Goal: Find specific page/section: Find specific page/section

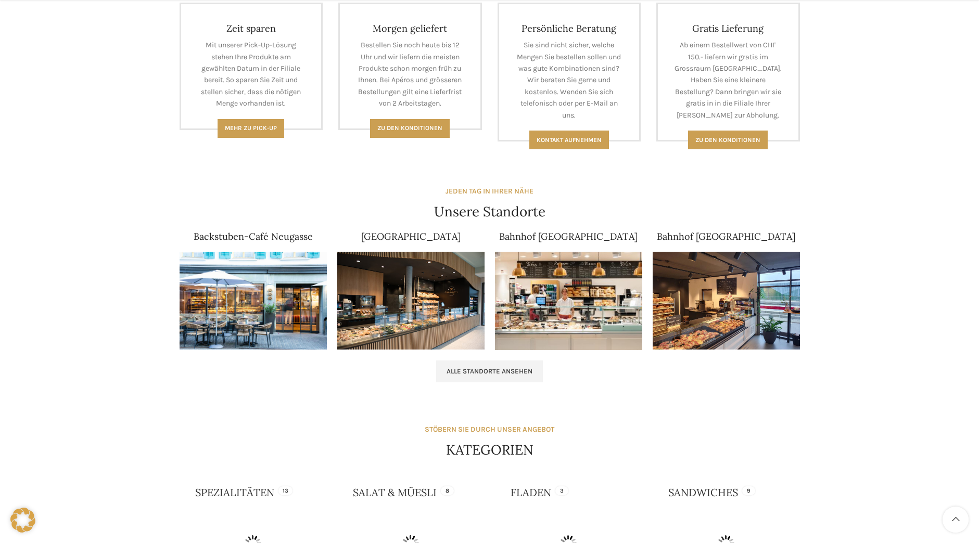
scroll to position [572, 0]
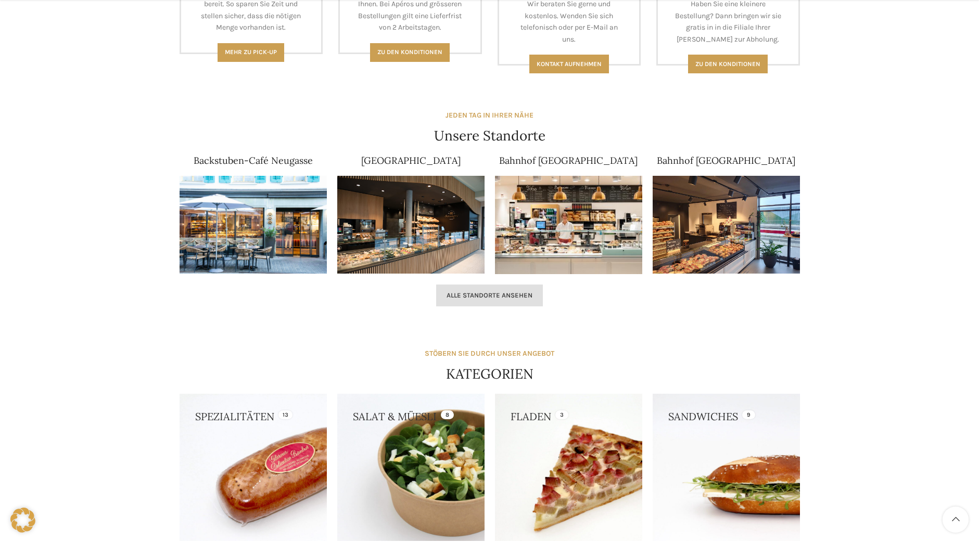
click at [498, 298] on span "Alle Standorte ansehen" at bounding box center [489, 295] width 86 height 8
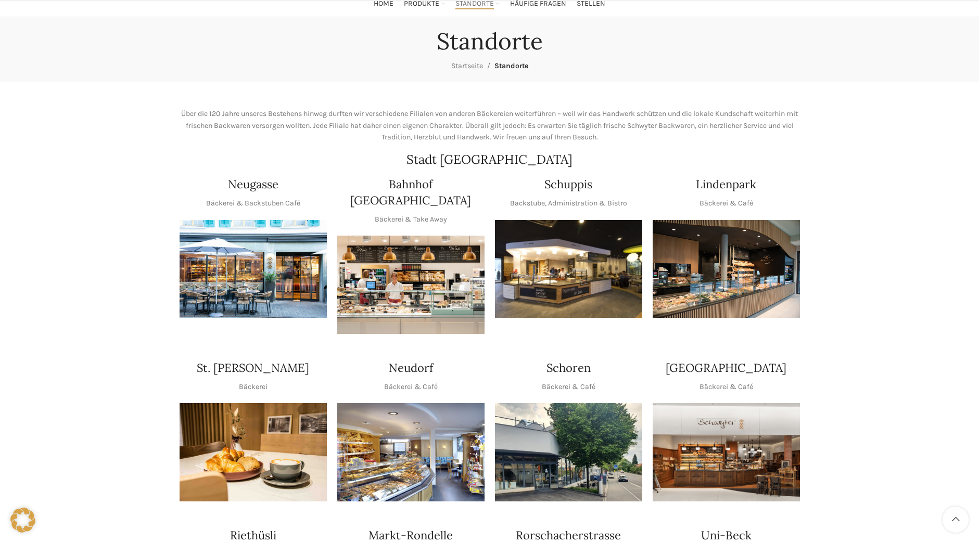
scroll to position [104, 0]
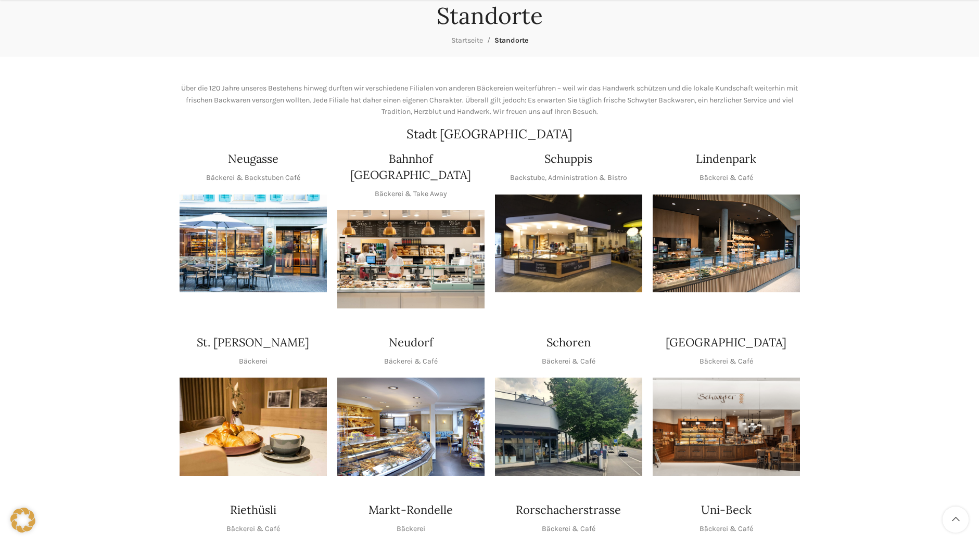
click at [437, 400] on img "1 / 1" at bounding box center [410, 427] width 147 height 98
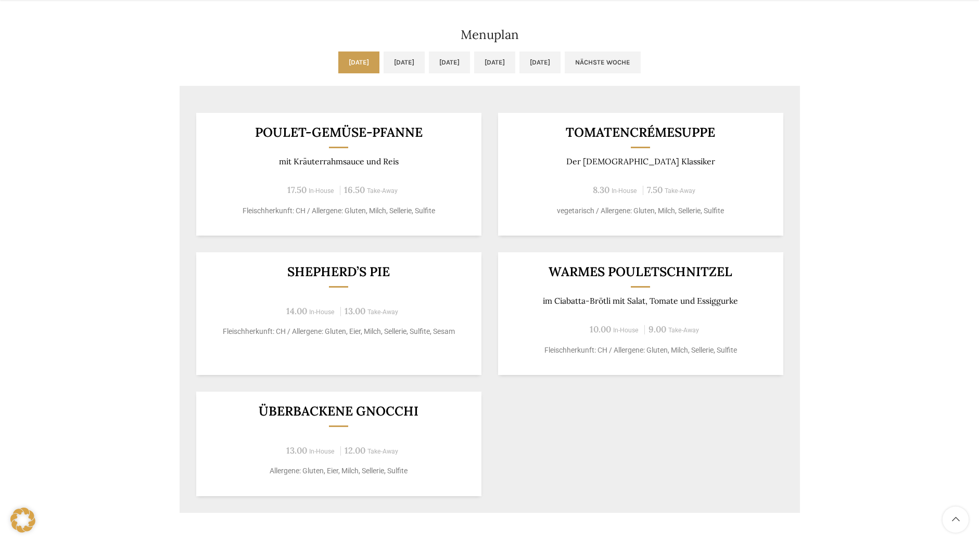
scroll to position [520, 0]
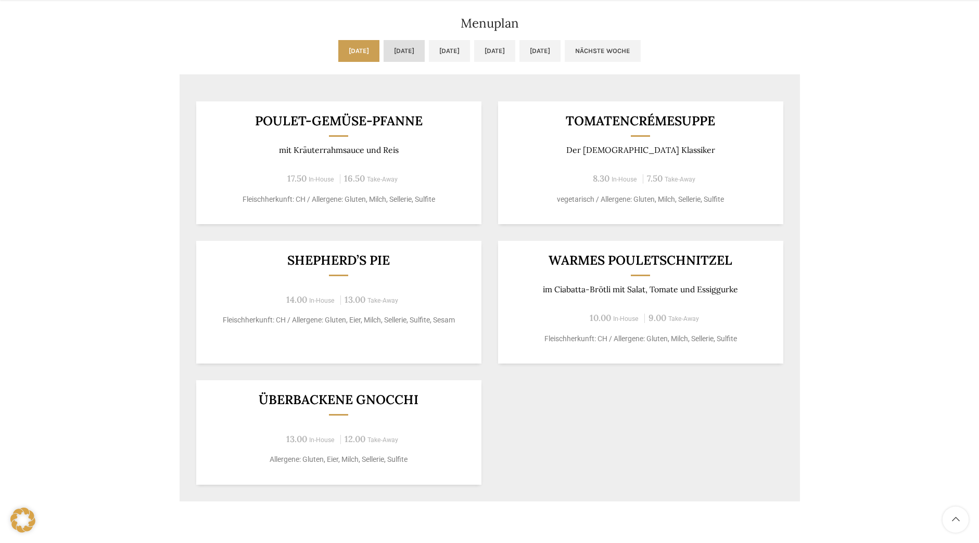
click at [383, 52] on link "[DATE]" at bounding box center [403, 51] width 41 height 22
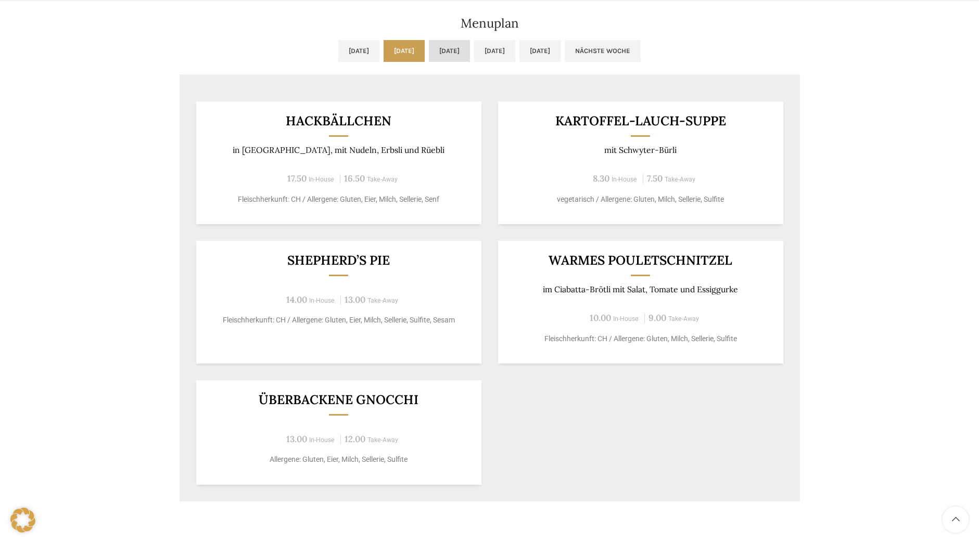
click at [441, 43] on link "[DATE]" at bounding box center [449, 51] width 41 height 22
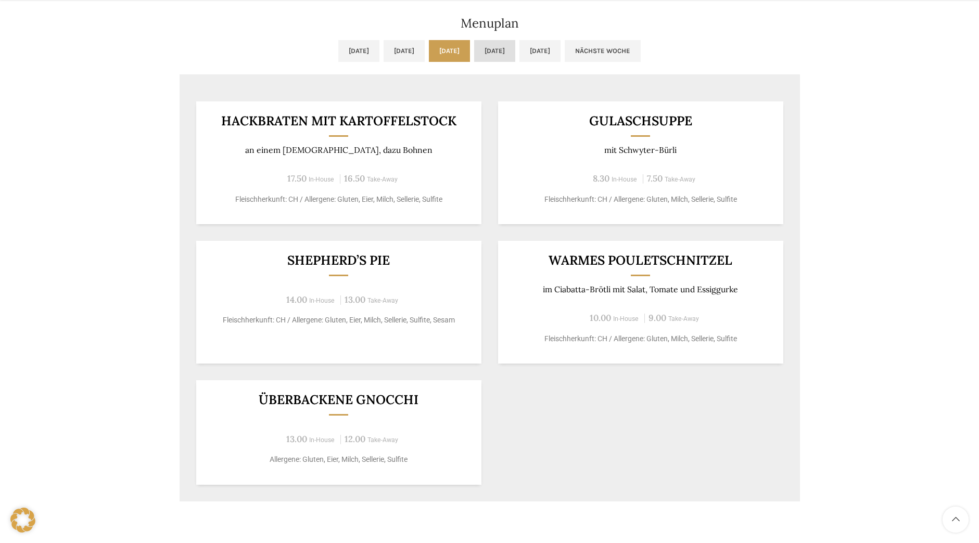
click at [501, 52] on link "[DATE]" at bounding box center [494, 51] width 41 height 22
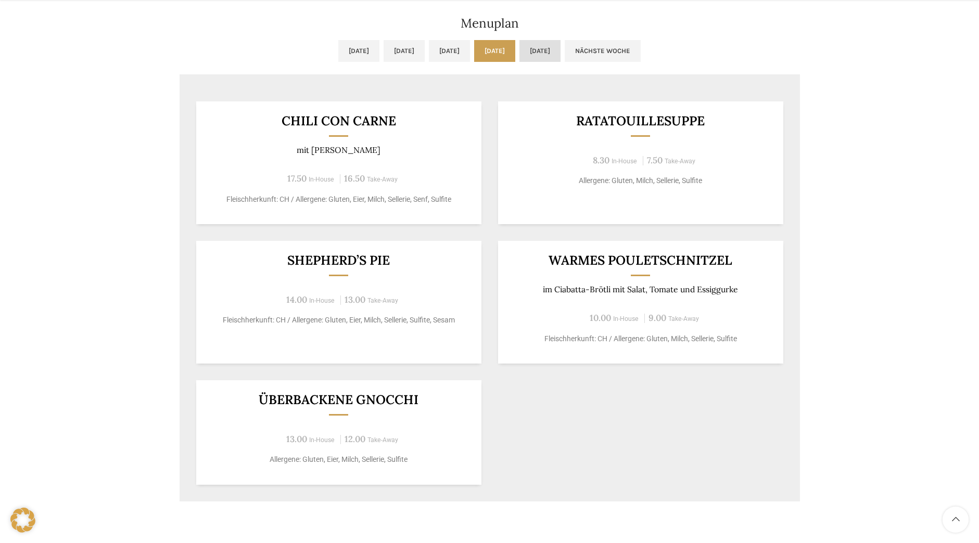
click at [560, 52] on link "[DATE]" at bounding box center [539, 51] width 41 height 22
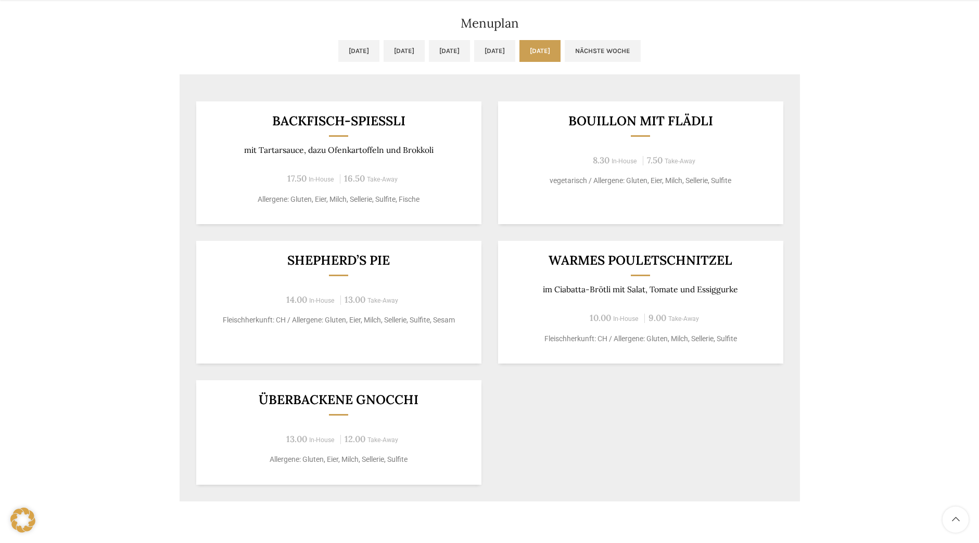
click at [703, 73] on ul "[DATE] [DATE] [DATE] [DATE] [DATE] Nächste Woche" at bounding box center [489, 57] width 620 height 34
click at [640, 49] on link "Nächste Woche" at bounding box center [602, 51] width 76 height 22
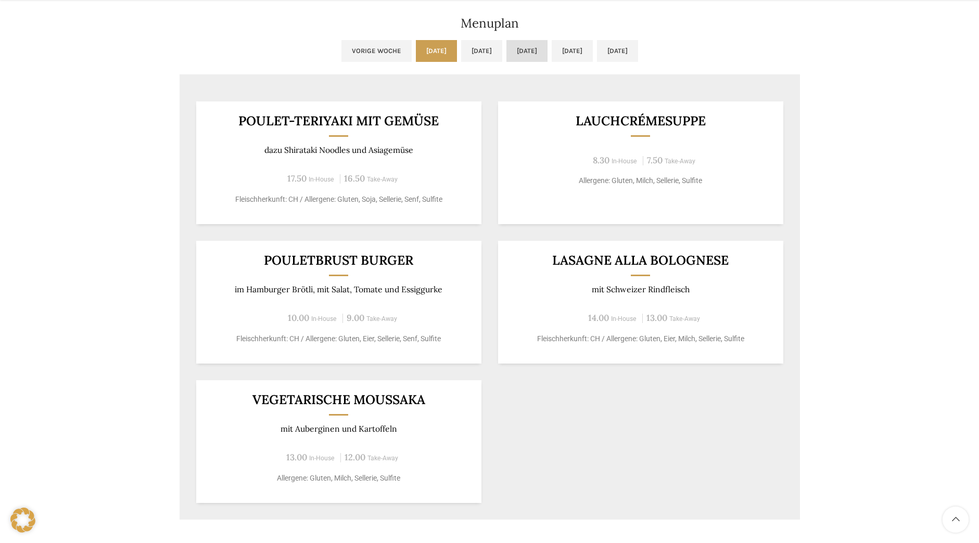
click at [515, 51] on link "[DATE]" at bounding box center [526, 51] width 41 height 22
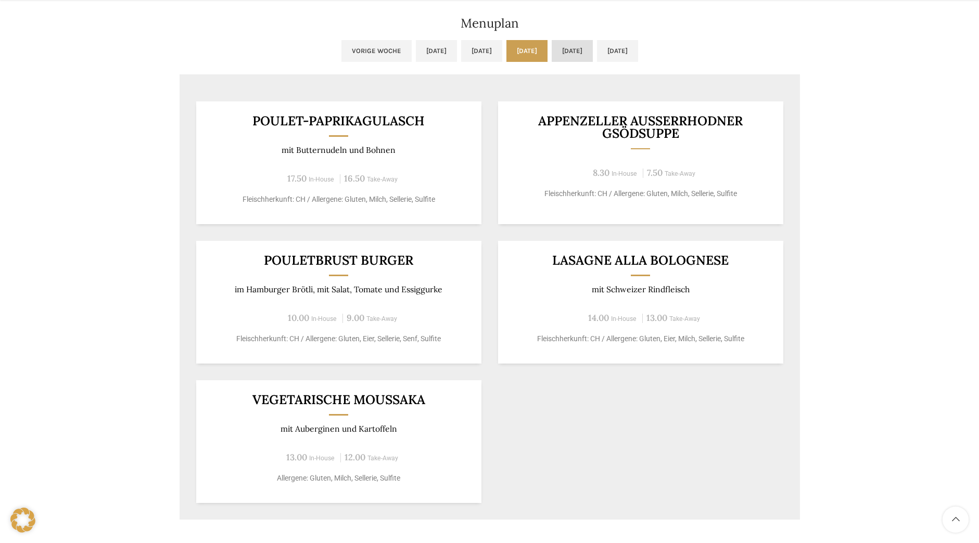
click at [593, 53] on link "[DATE]" at bounding box center [571, 51] width 41 height 22
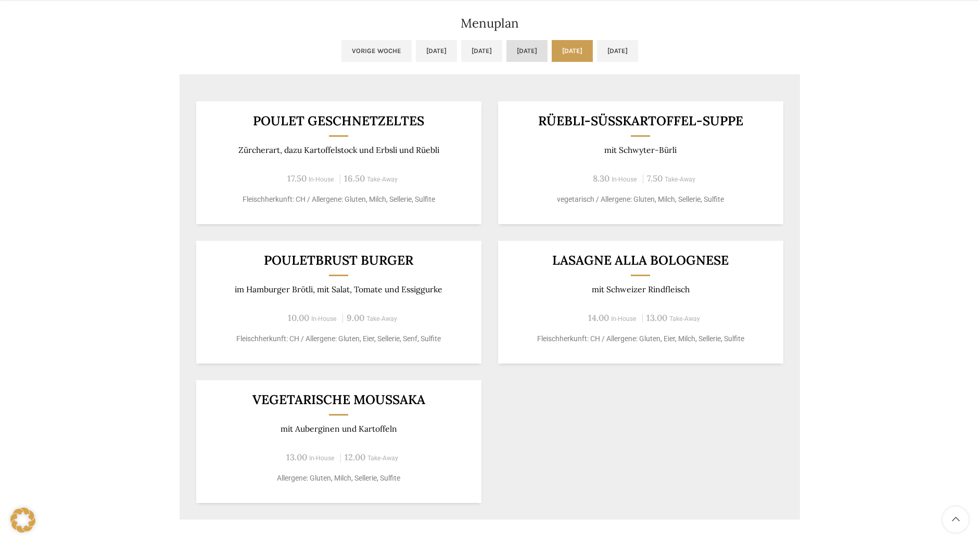
click at [531, 48] on link "[DATE]" at bounding box center [526, 51] width 41 height 22
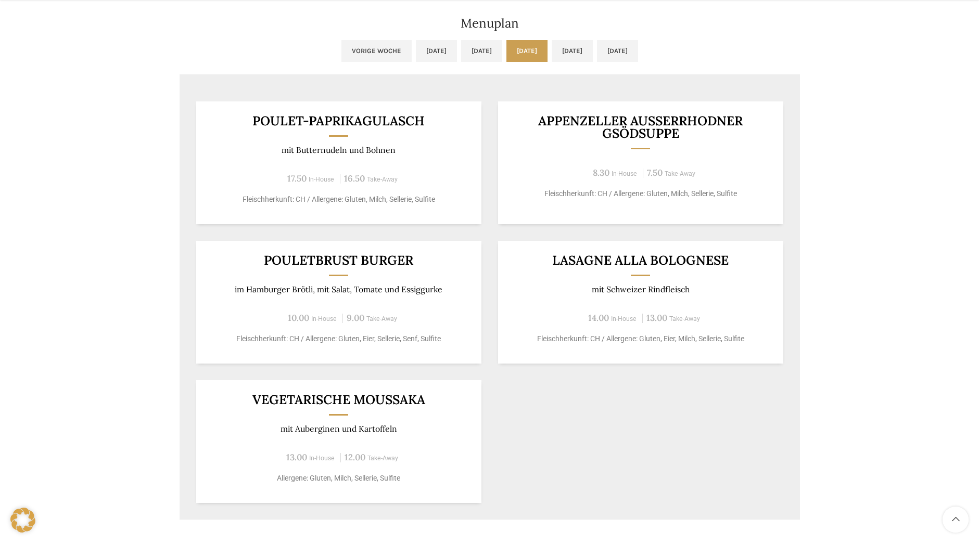
click at [901, 209] on div "Neudorf Beck & Café Wochentag ÖFFNUNGSZEITEN [DATE][GEOGRAPHIC_DATA][DATE] 06:3…" at bounding box center [489, 60] width 979 height 970
click at [638, 52] on link "[DATE]" at bounding box center [617, 51] width 41 height 22
